Goal: Navigation & Orientation: Find specific page/section

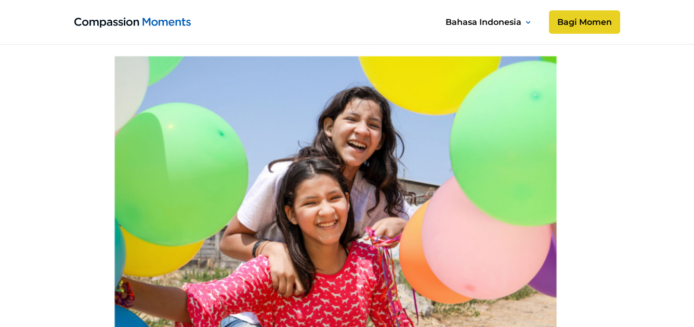
scroll to position [364, 0]
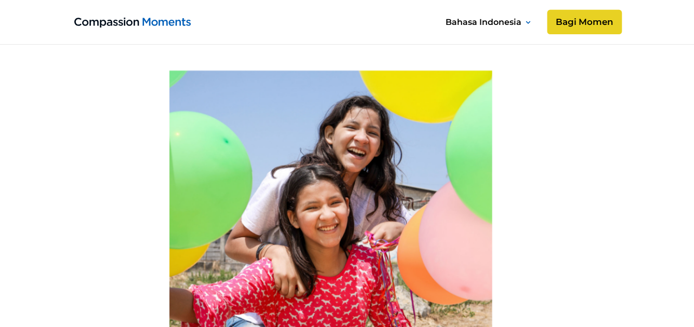
click at [600, 23] on link "Bagi Momen" at bounding box center [584, 22] width 75 height 25
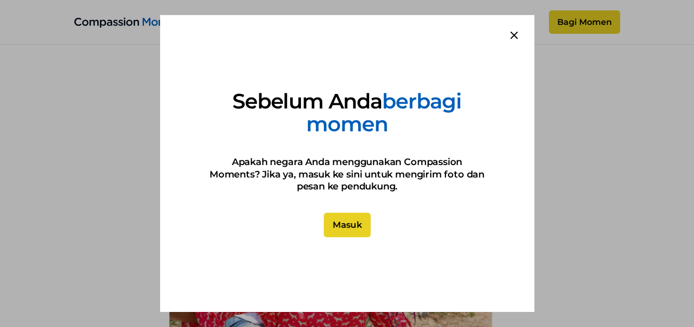
click at [353, 228] on link "Masuk" at bounding box center [346, 225] width 47 height 25
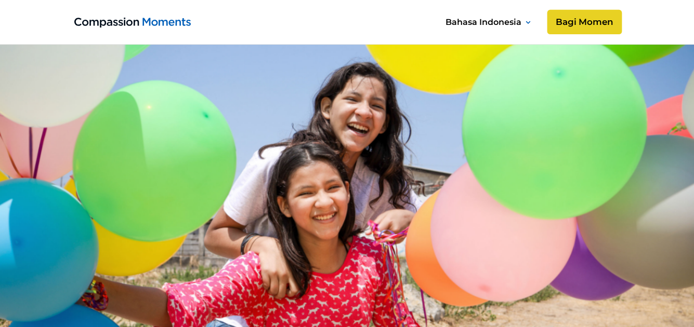
click at [615, 22] on link "Bagi Momen" at bounding box center [584, 22] width 75 height 25
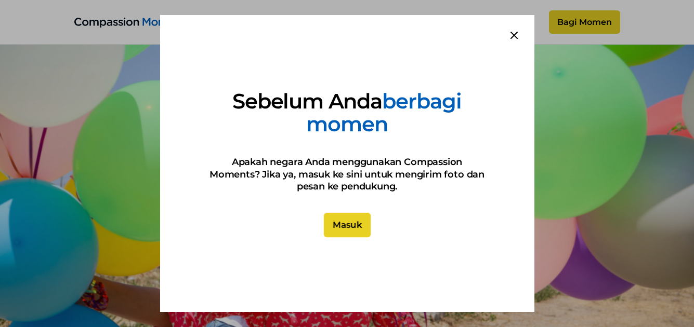
click at [343, 218] on link "Masuk" at bounding box center [346, 225] width 47 height 25
